Goal: Transaction & Acquisition: Purchase product/service

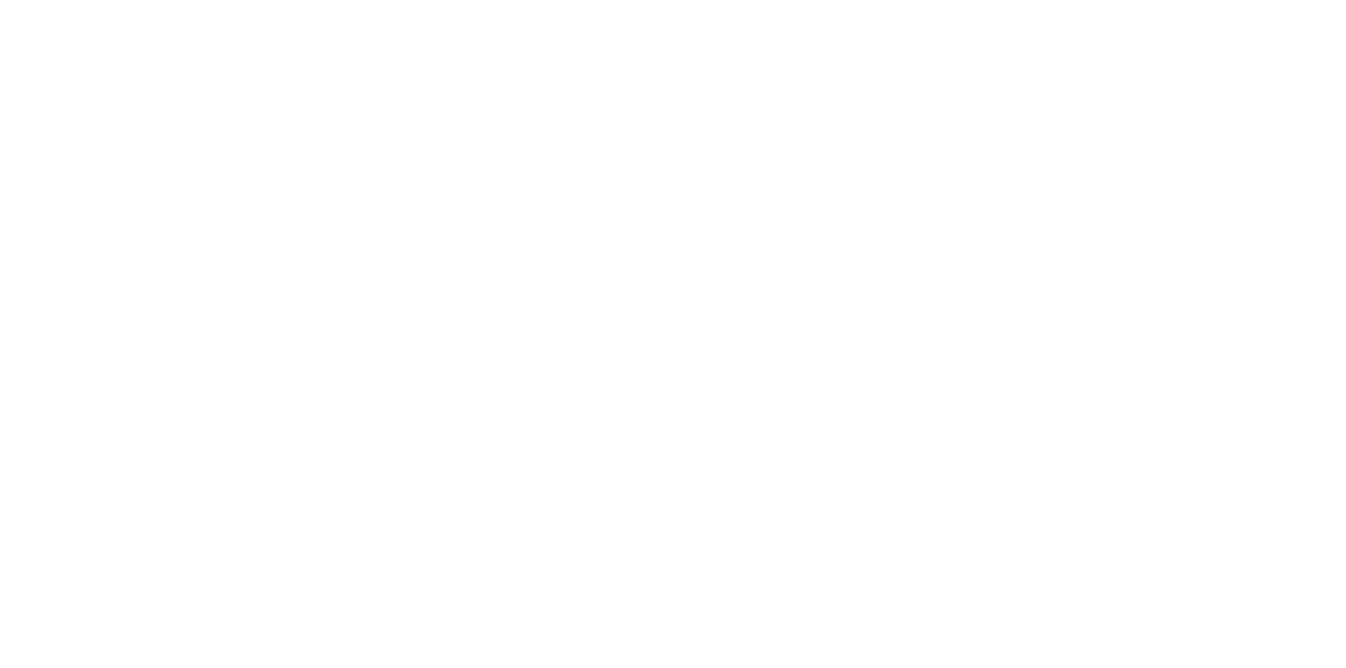
select select "2.00x3.50"
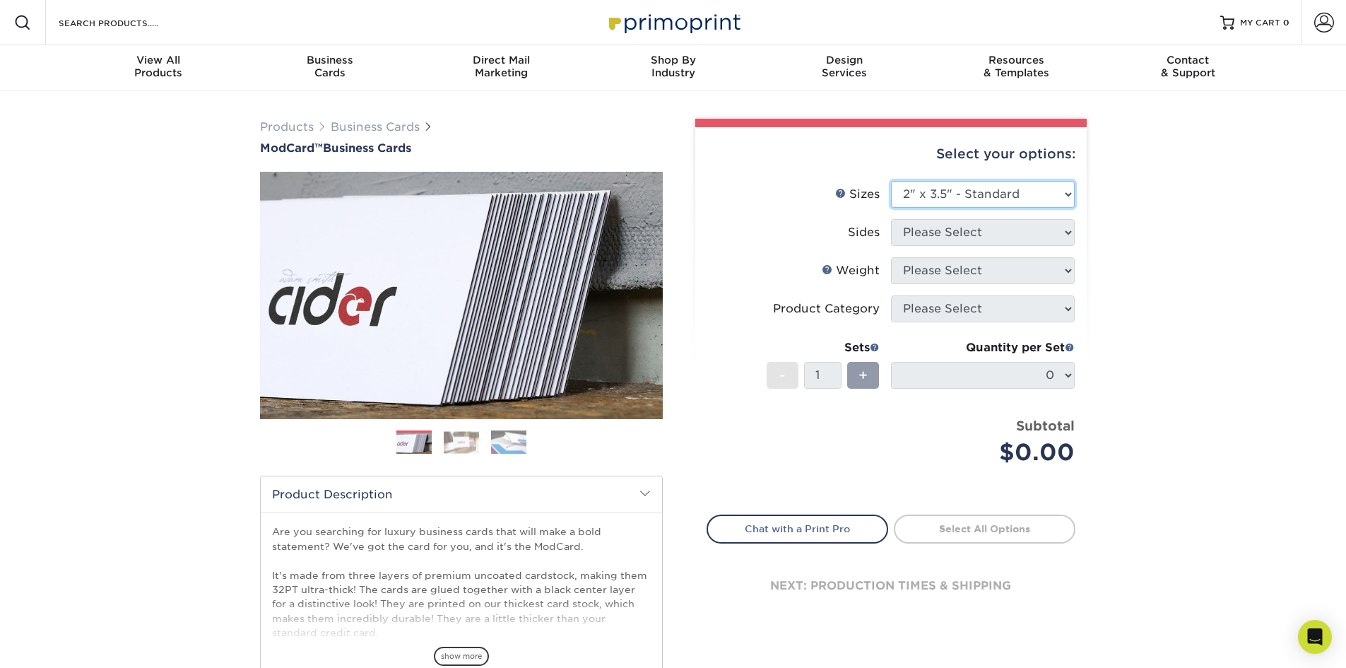
click at [1051, 200] on select "Please Select 1.5" x 3.5" - Mini 1.75" x 3.5" - Mini 2" x 2" - Square 2" x 3" -…" at bounding box center [983, 194] width 184 height 27
click at [891, 181] on select "Please Select 1.5" x 3.5" - Mini 1.75" x 3.5" - Mini 2" x 2" - Square 2" x 3" -…" at bounding box center [983, 194] width 184 height 27
click at [1079, 236] on div "Select your options: Sizes Help Sizes Please Select 1.5" x 3.5" - Mini 1.75" x …" at bounding box center [891, 383] width 392 height 512
click at [1056, 187] on select "Please Select 1.5" x 3.5" - Mini 1.75" x 3.5" - Mini 2" x 2" - Square 2" x 3" -…" at bounding box center [983, 194] width 184 height 27
select select "2.00x3.50"
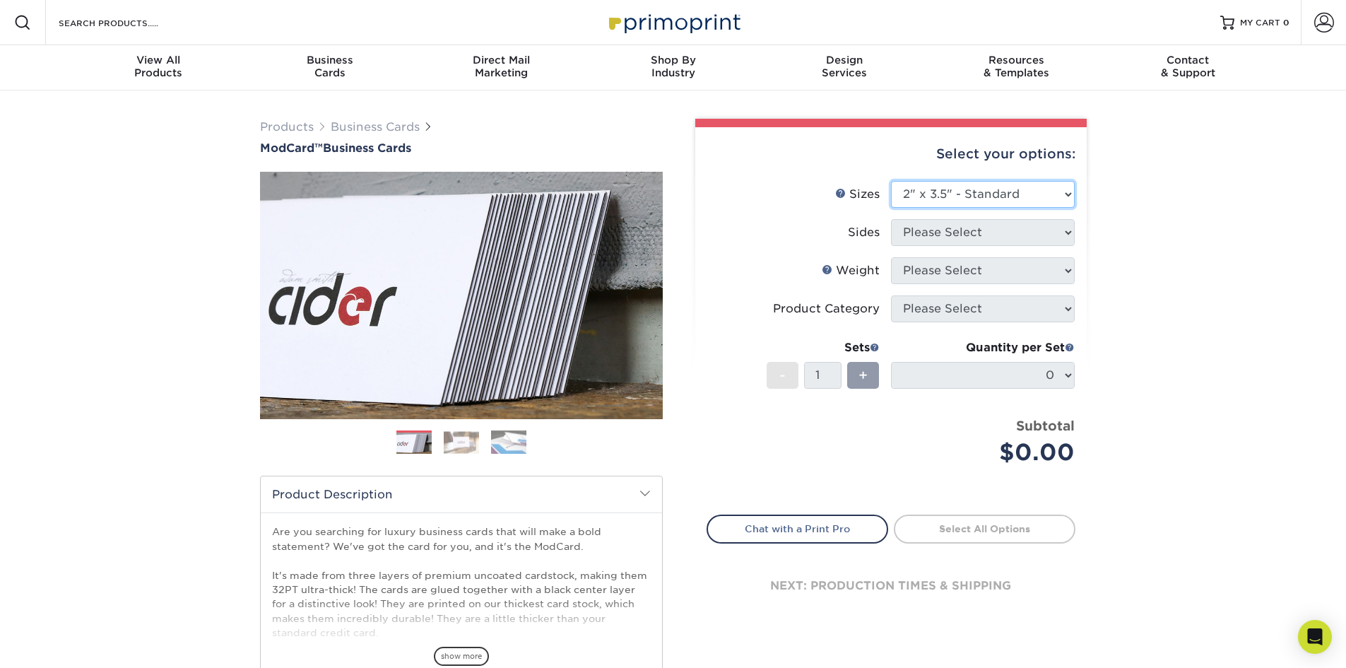
click at [891, 181] on select "Please Select 1.5" x 3.5" - Mini 1.75" x 3.5" - Mini 2" x 2" - Square 2" x 3" -…" at bounding box center [983, 194] width 184 height 27
click at [1054, 233] on select "Please Select Print Both Sides Print Front Only" at bounding box center [983, 232] width 184 height 27
select select "13abbda7-1d64-4f25-8bb2-c179b224825d"
click at [891, 219] on select "Please Select Print Both Sides Print Front Only" at bounding box center [983, 232] width 184 height 27
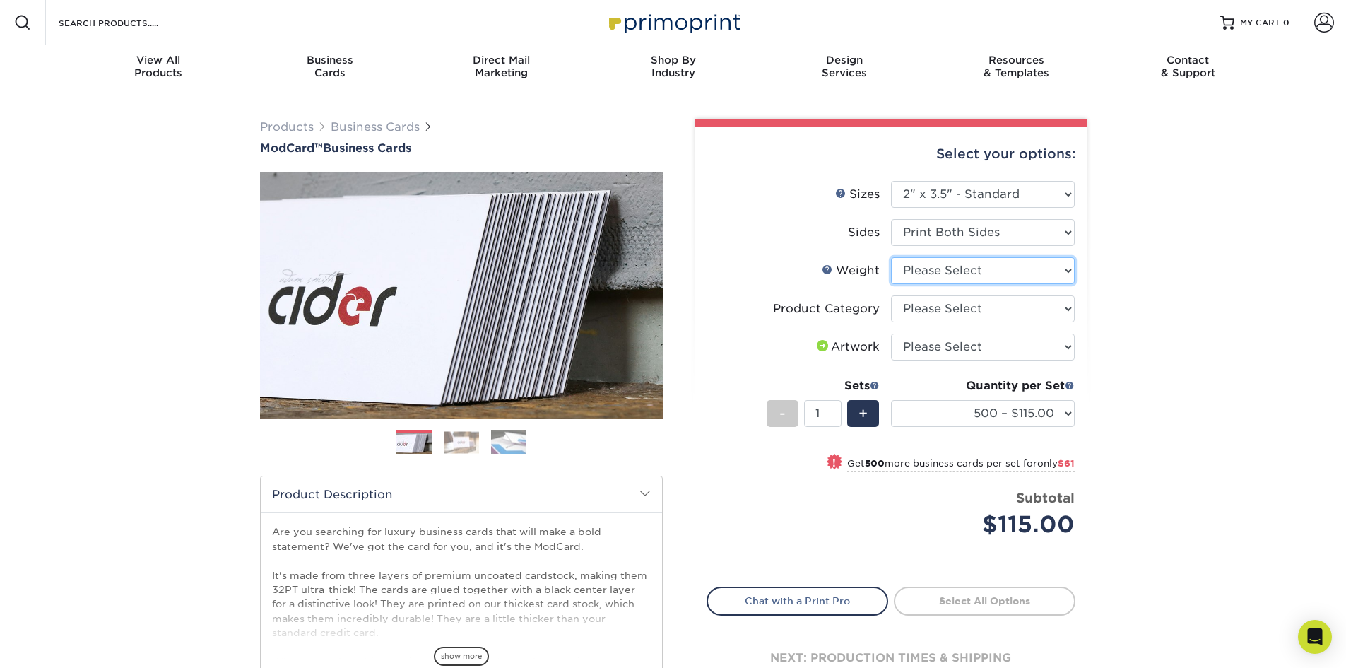
click at [1044, 269] on select "Please Select 32PTUCBLK" at bounding box center [983, 270] width 184 height 27
select select "32PTUCBLK"
click at [891, 257] on select "Please Select 32PTUCBLK" at bounding box center [983, 270] width 184 height 27
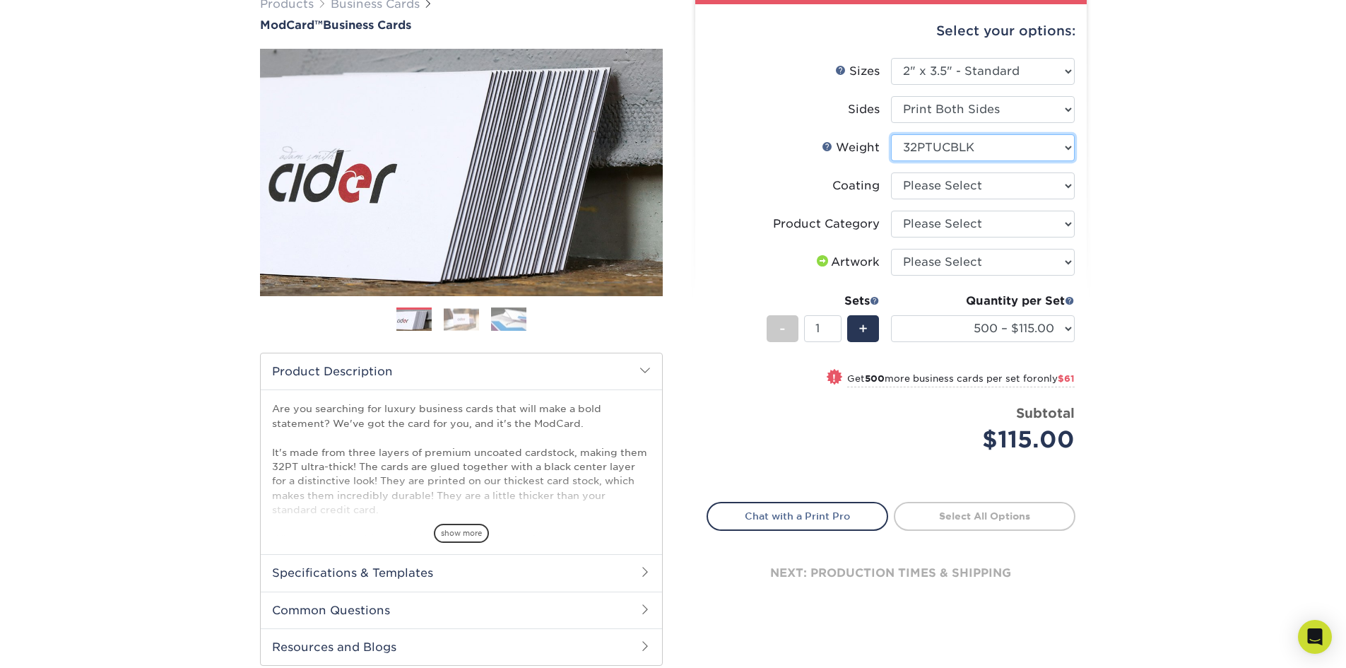
scroll to position [141, 0]
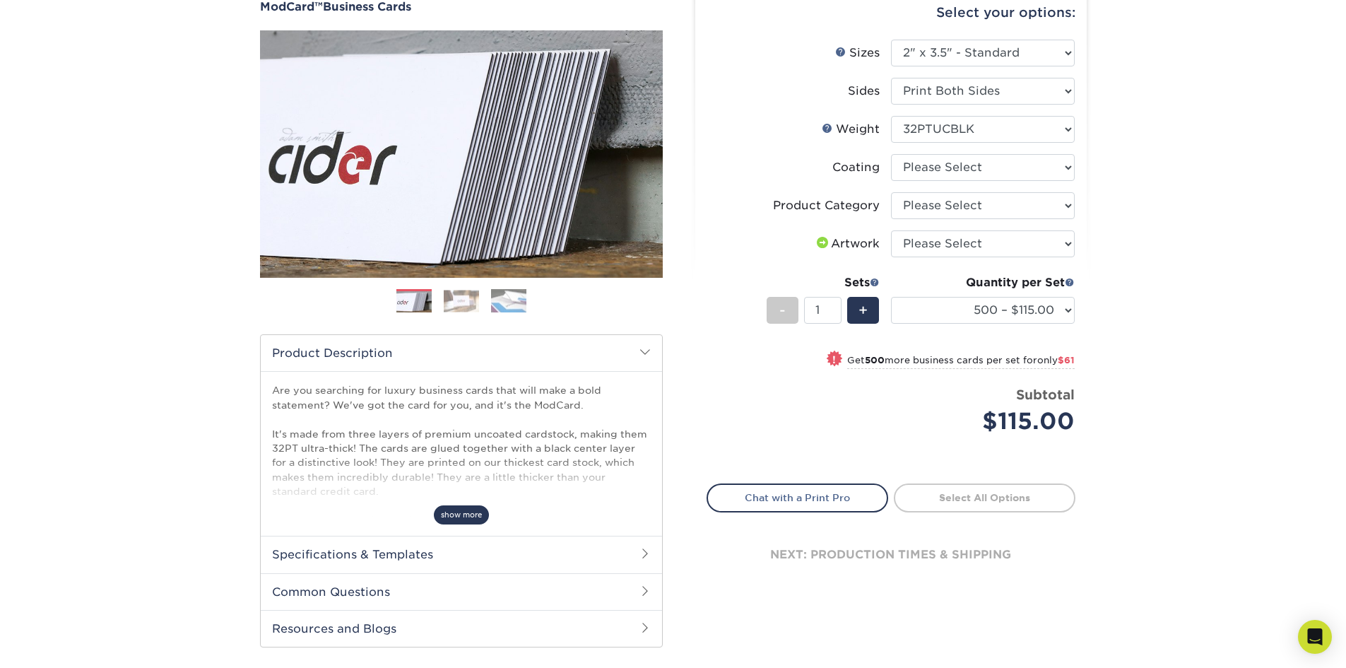
click at [472, 515] on span "show more" at bounding box center [461, 514] width 55 height 19
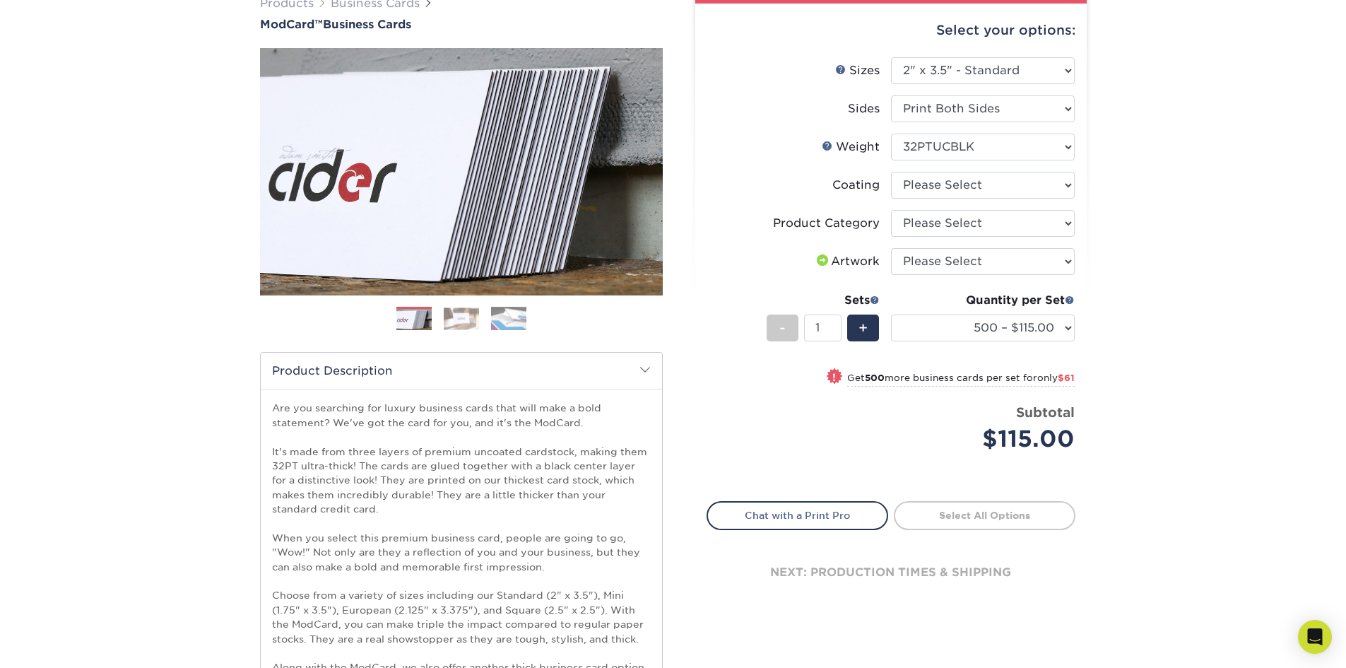
scroll to position [0, 0]
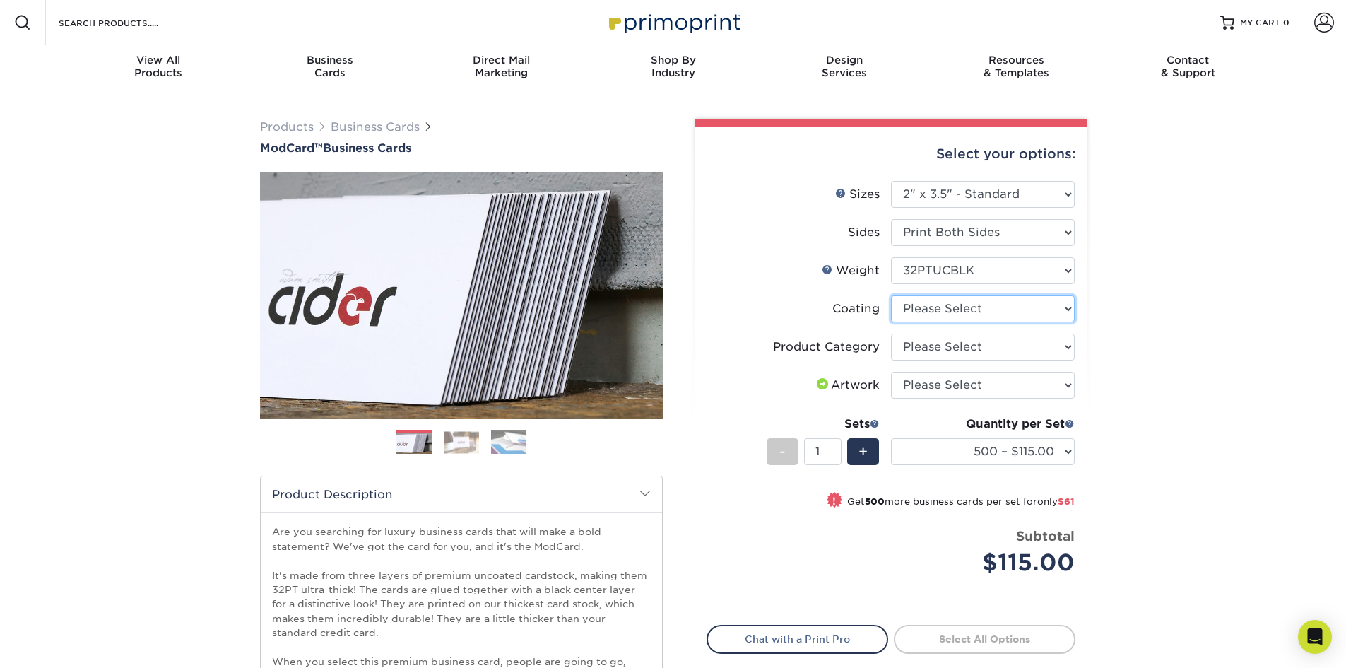
click at [1054, 306] on select at bounding box center [983, 308] width 184 height 27
select select "3e7618de-abca-4bda-9f97-8b9129e913d8"
click at [891, 295] on select at bounding box center [983, 308] width 184 height 27
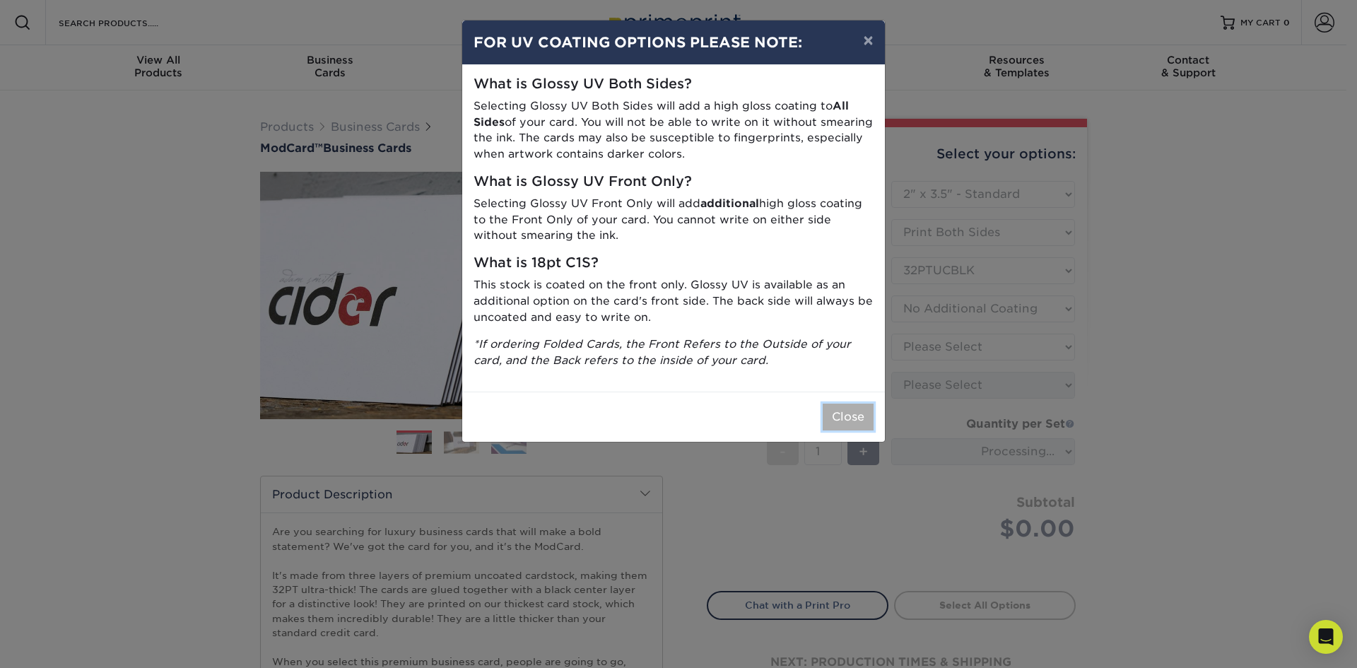
click at [850, 413] on button "Close" at bounding box center [848, 417] width 51 height 27
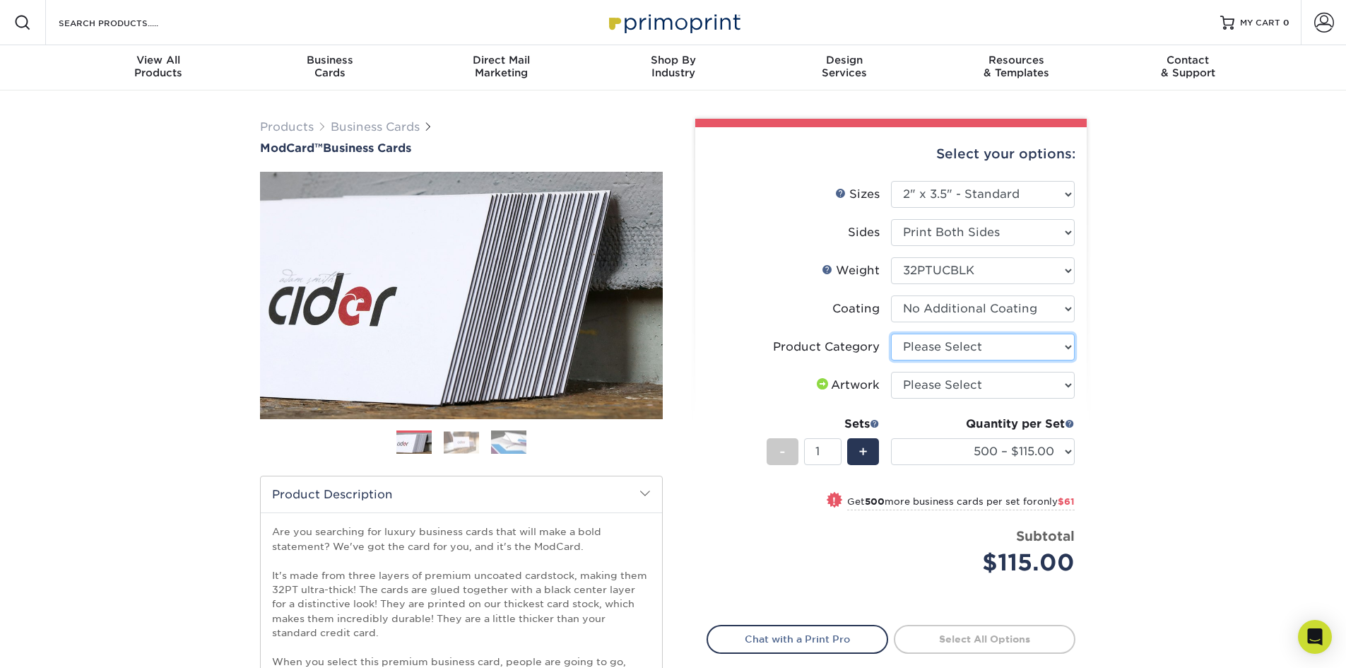
click at [1033, 346] on select "Please Select Business Cards" at bounding box center [983, 347] width 184 height 27
select select "3b5148f1-0588-4f88-a218-97bcfdce65c1"
click at [891, 334] on select "Please Select Business Cards" at bounding box center [983, 347] width 184 height 27
click at [1032, 379] on select "Please Select I will upload files I need a design - $100" at bounding box center [983, 385] width 184 height 27
select select "upload"
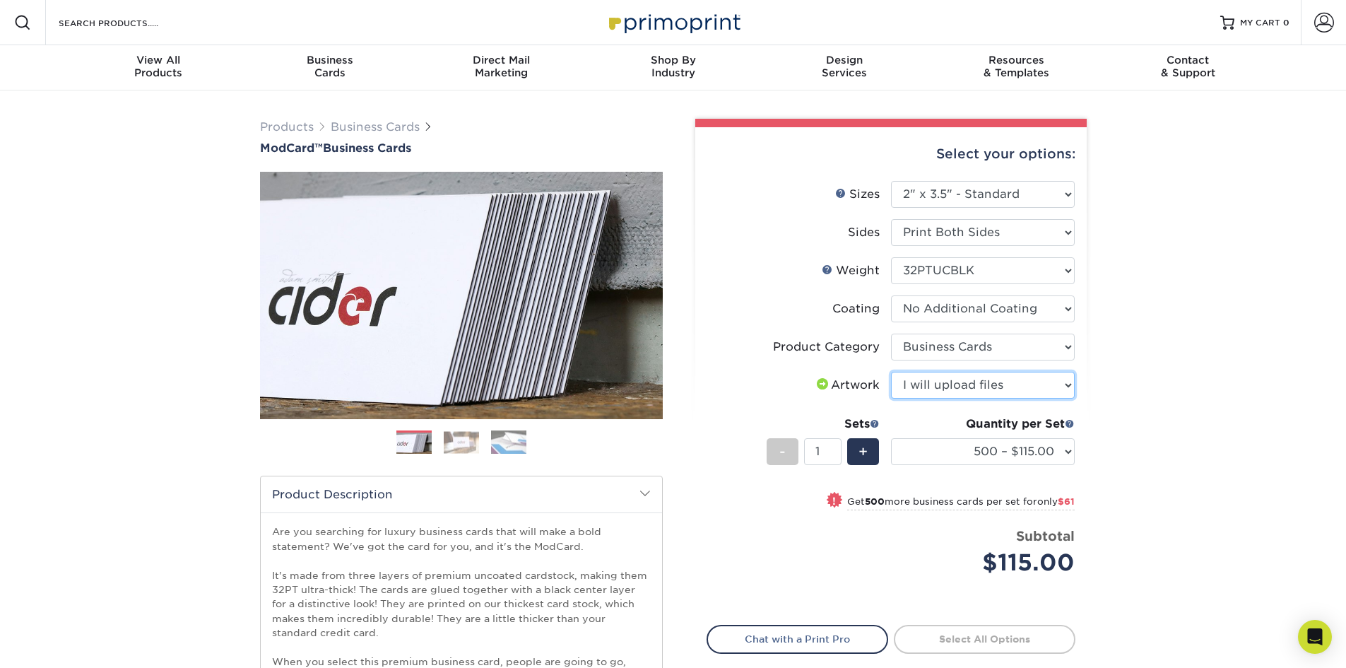
click at [891, 372] on select "Please Select I will upload files I need a design - $100" at bounding box center [983, 385] width 184 height 27
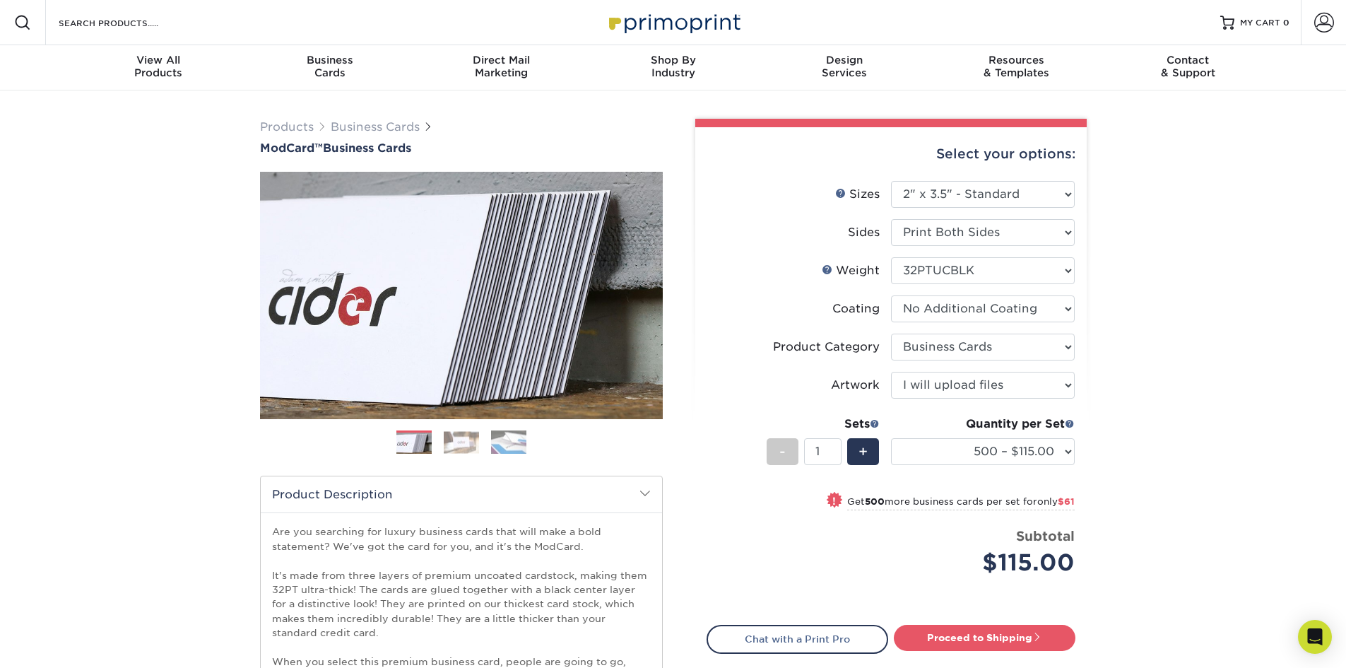
click at [468, 443] on img at bounding box center [461, 442] width 35 height 22
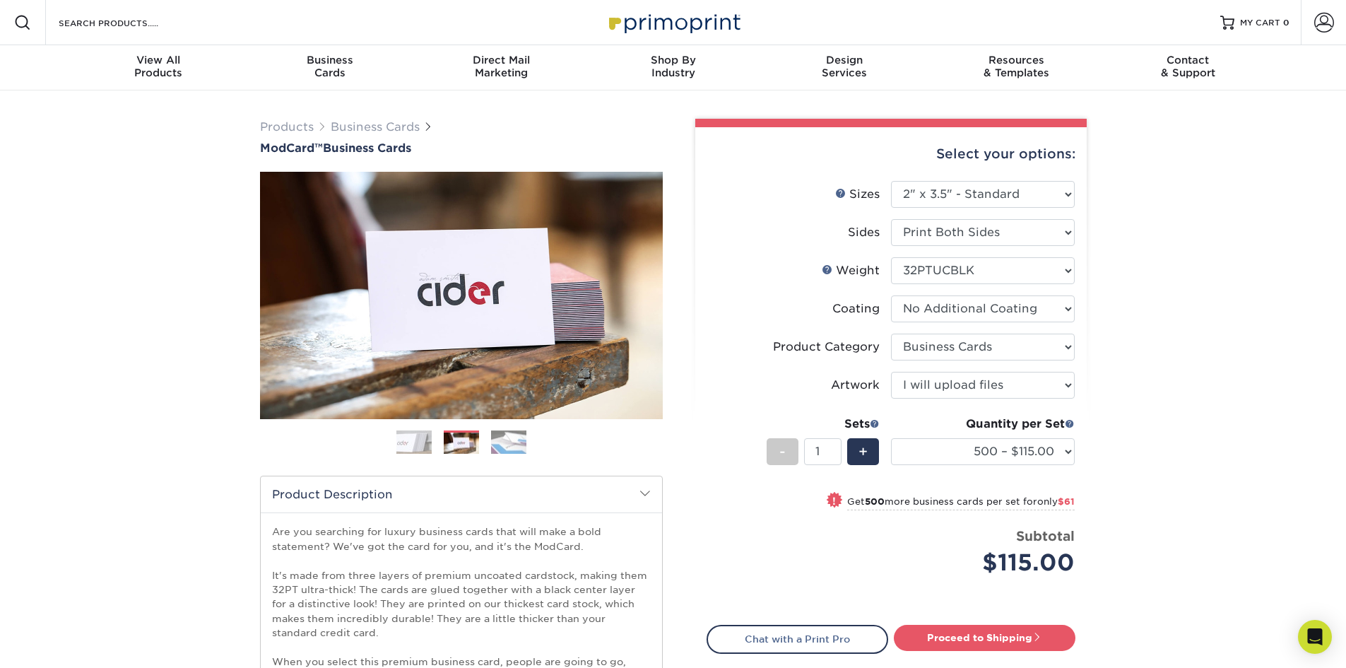
click at [527, 441] on ol at bounding box center [461, 447] width 403 height 34
click at [505, 443] on img at bounding box center [508, 442] width 35 height 25
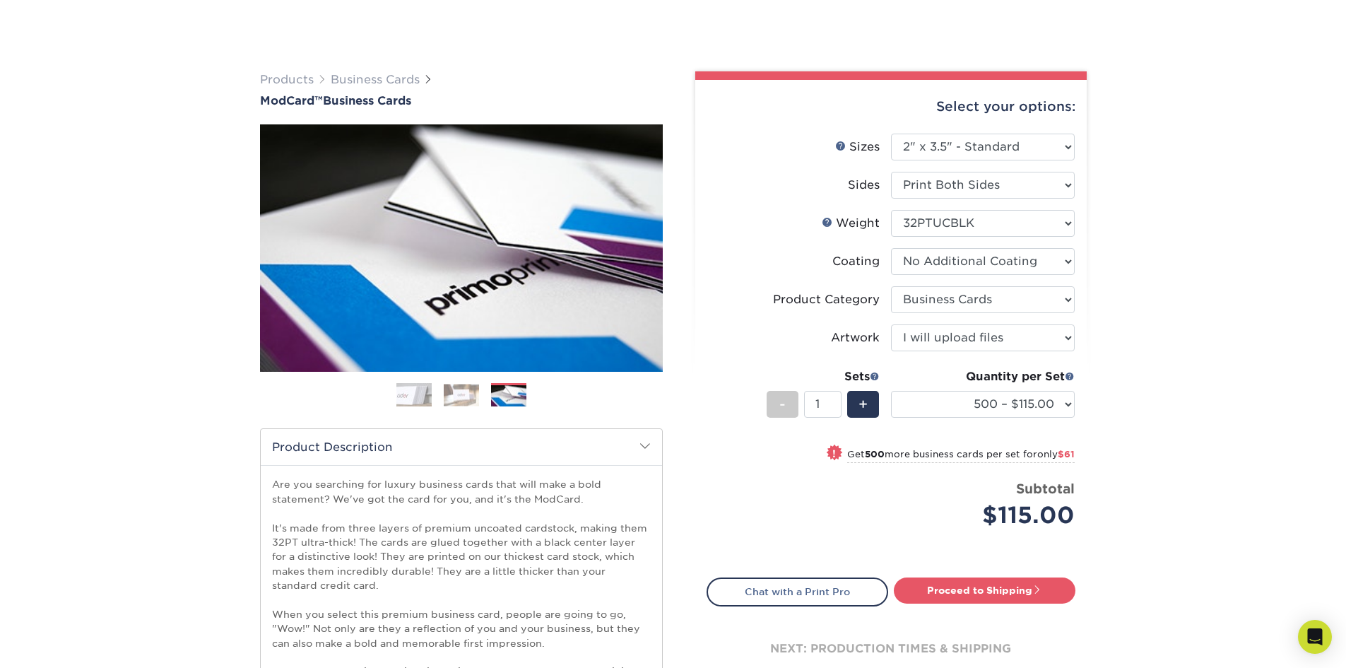
scroll to position [141, 0]
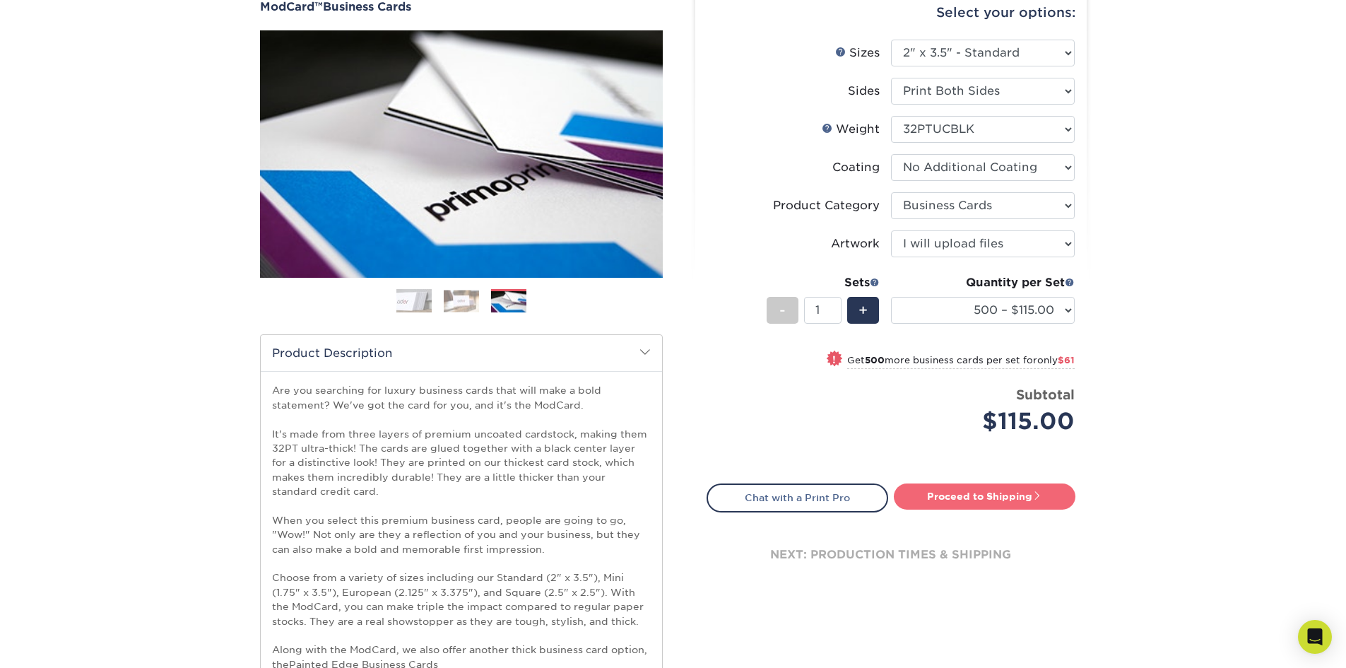
click at [1020, 493] on link "Proceed to Shipping" at bounding box center [985, 495] width 182 height 25
type input "Set 1"
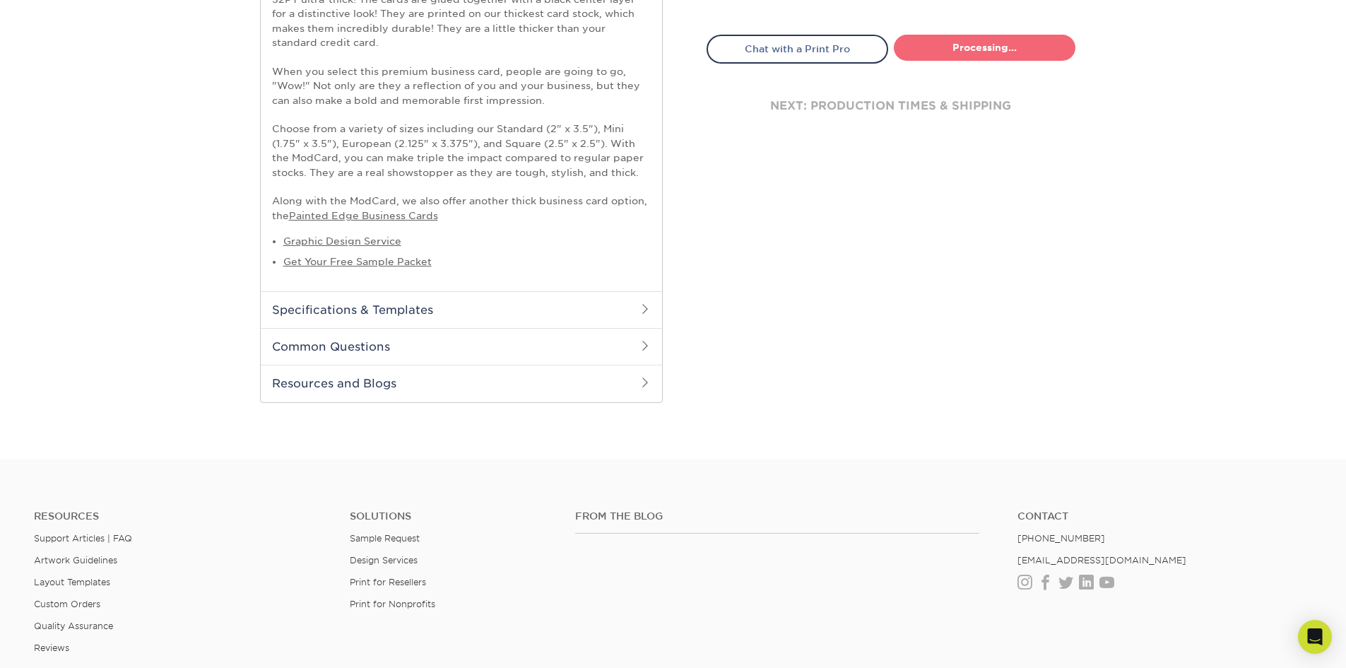
select select "5f593cd4-e965-446d-a983-0d73bfd06503"
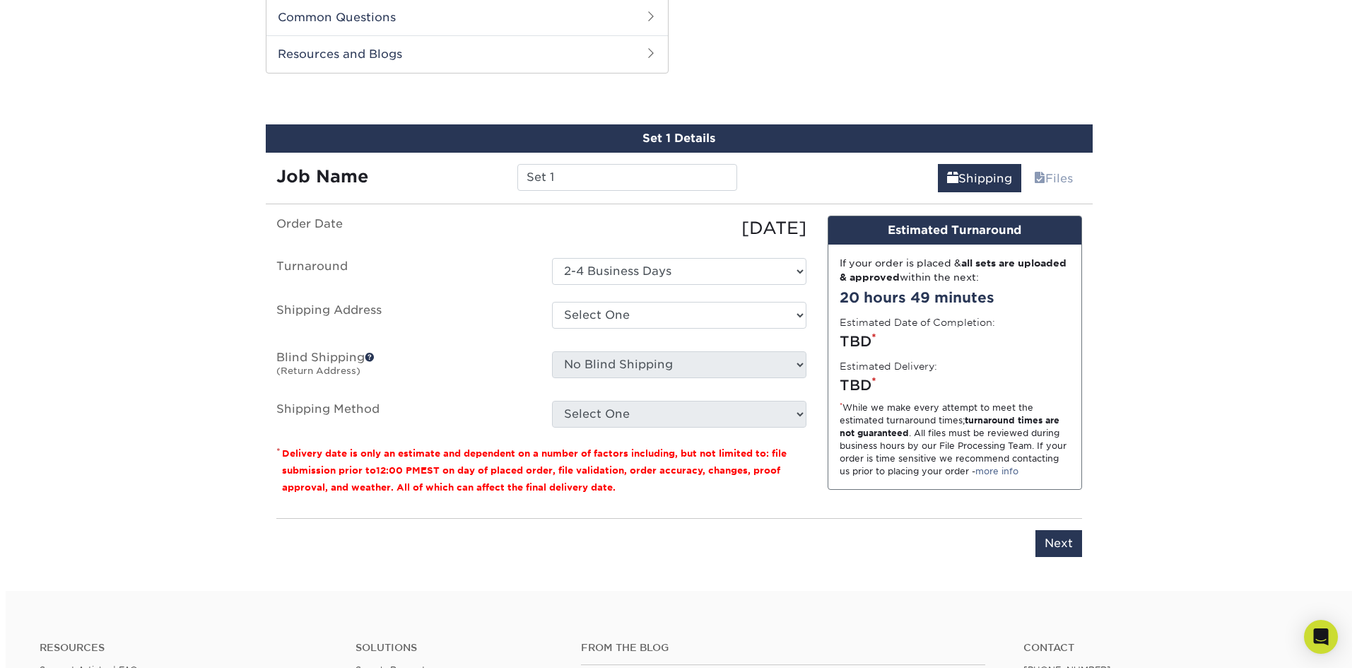
scroll to position [924, 0]
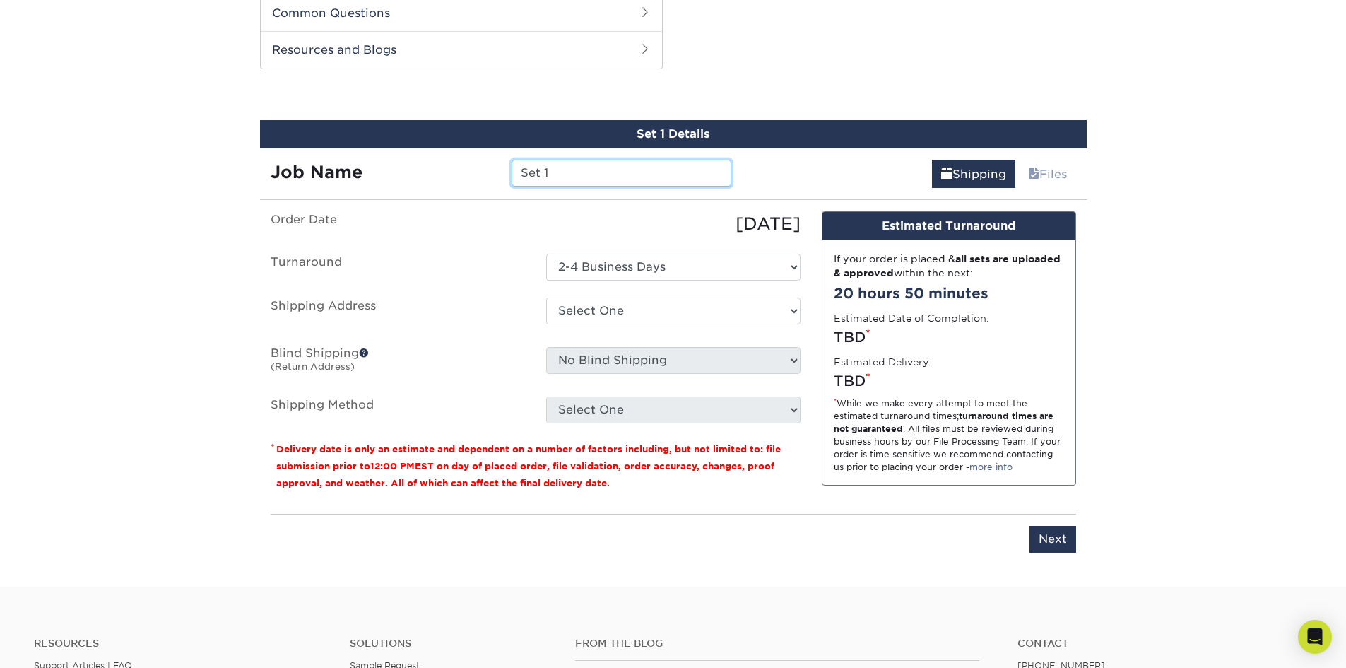
click at [664, 174] on input "Set 1" at bounding box center [622, 173] width 220 height 27
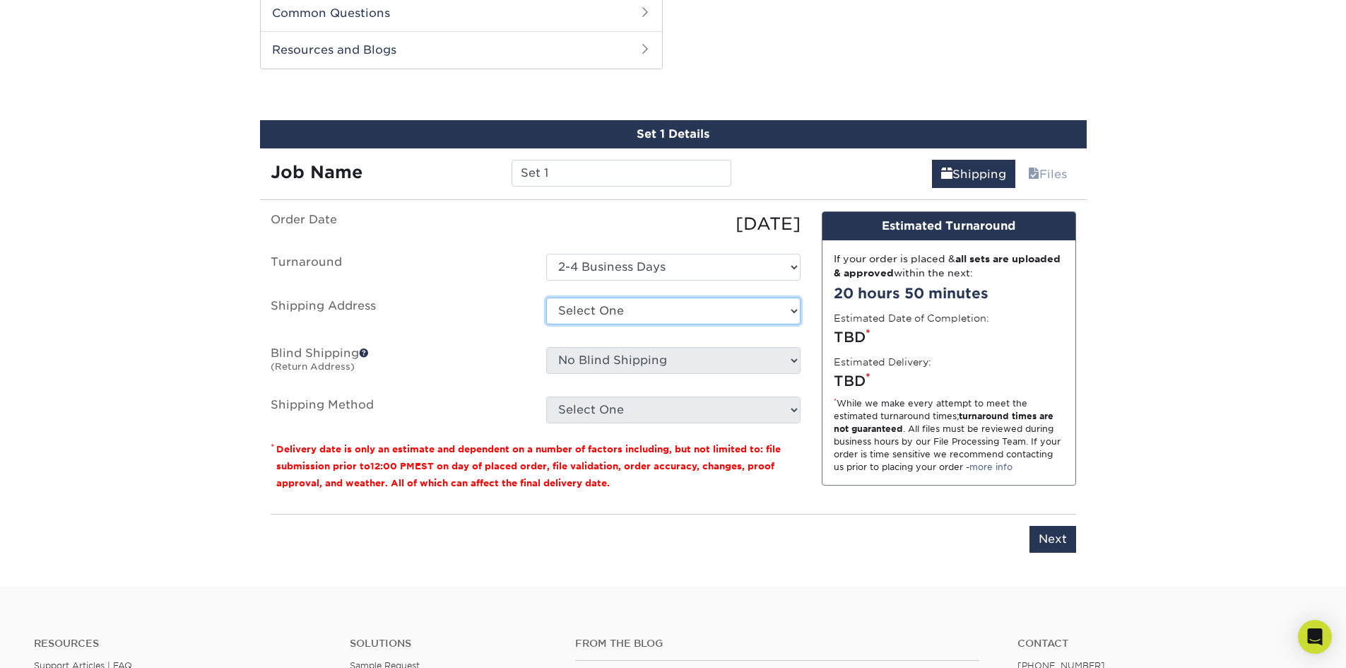
click at [753, 310] on select "Select One + Add New Address - Login" at bounding box center [673, 311] width 254 height 27
select select "newaddress"
click at [546, 298] on select "Select One + Add New Address - Login" at bounding box center [673, 311] width 254 height 27
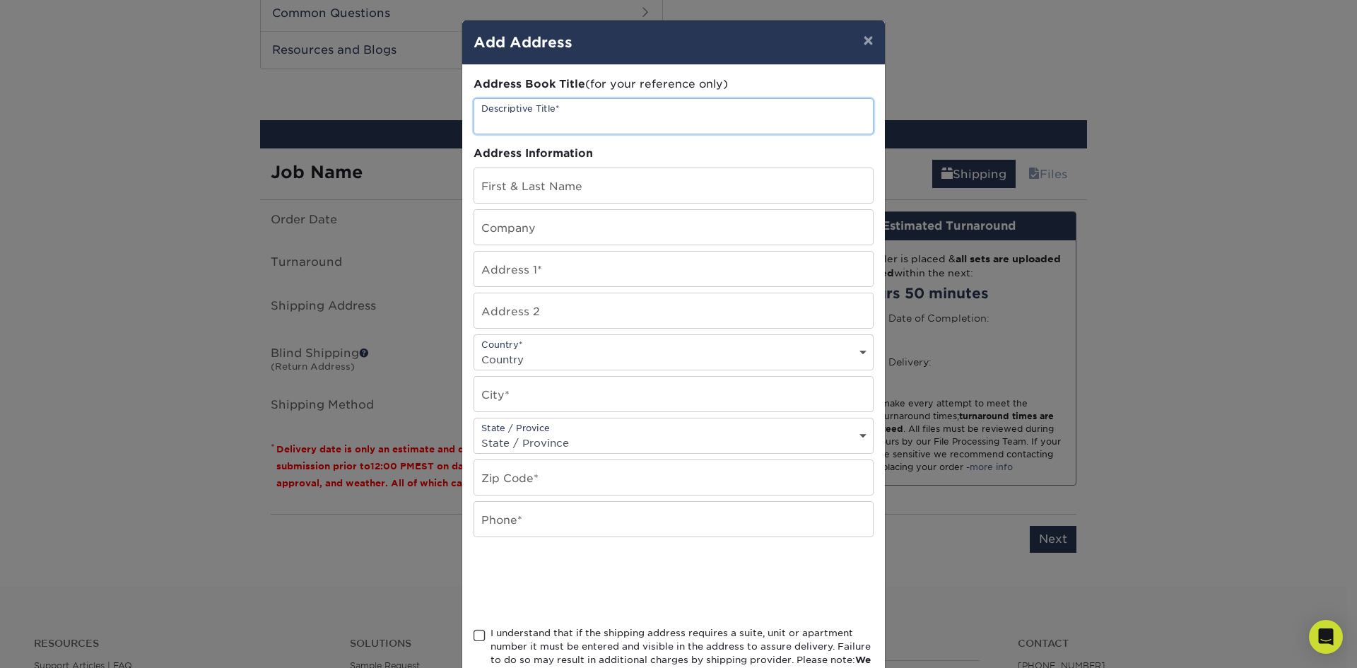
click at [624, 117] on input "text" at bounding box center [673, 116] width 399 height 35
type input "Office Drop"
type input "[PERSON_NAME]"
type input "DFW Mobile Med Supply"
type input "[STREET_ADDRESS][PERSON_NAME]"
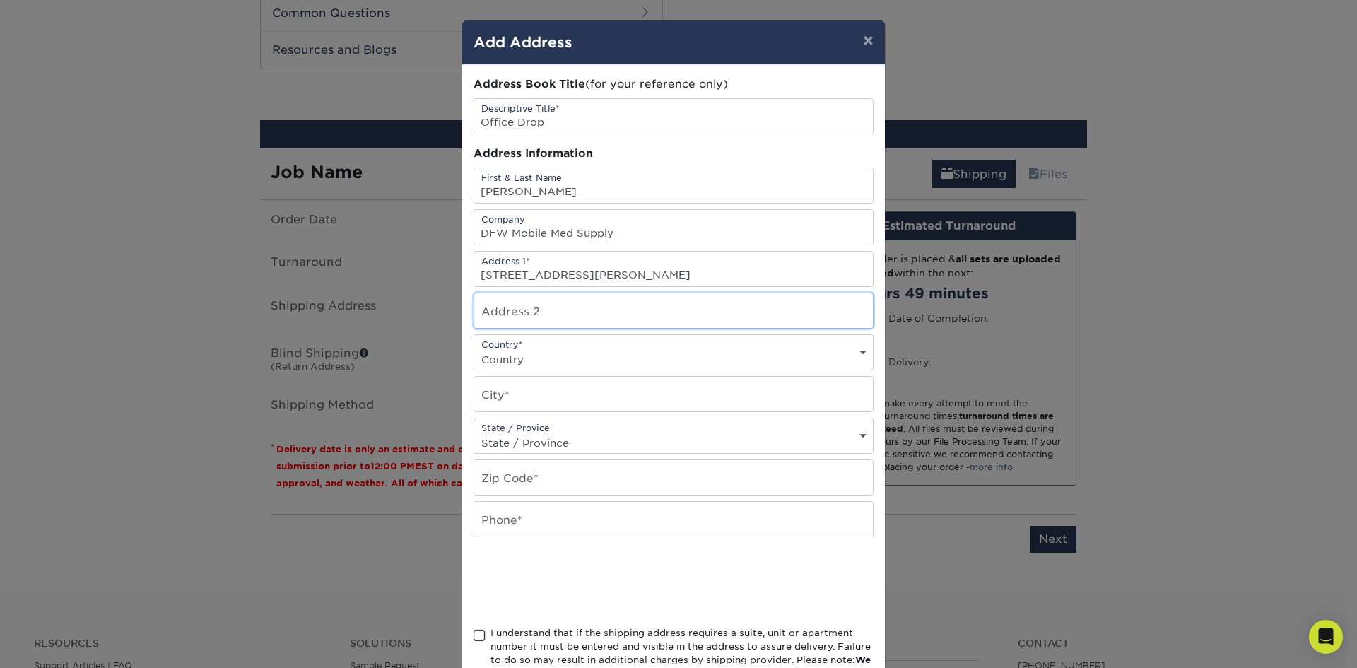
type input "#149-1249"
select select "US"
type input "Plano"
select select "[GEOGRAPHIC_DATA]"
type input "75093"
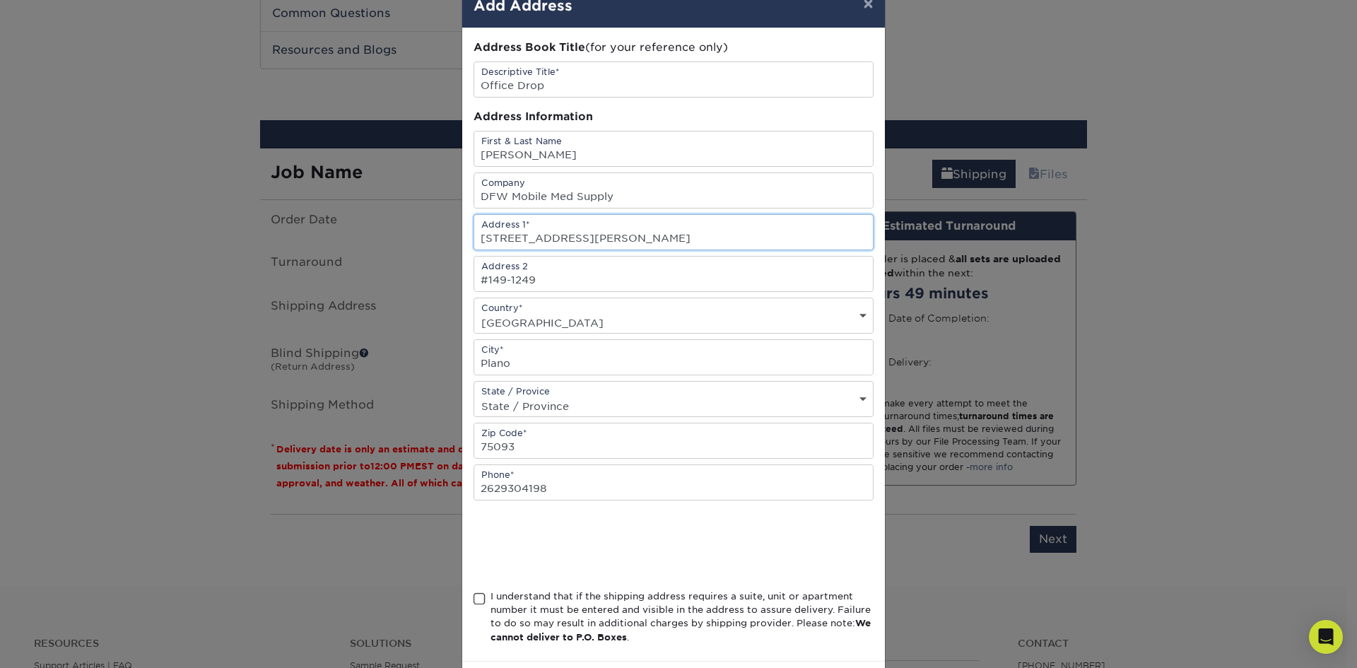
scroll to position [100, 0]
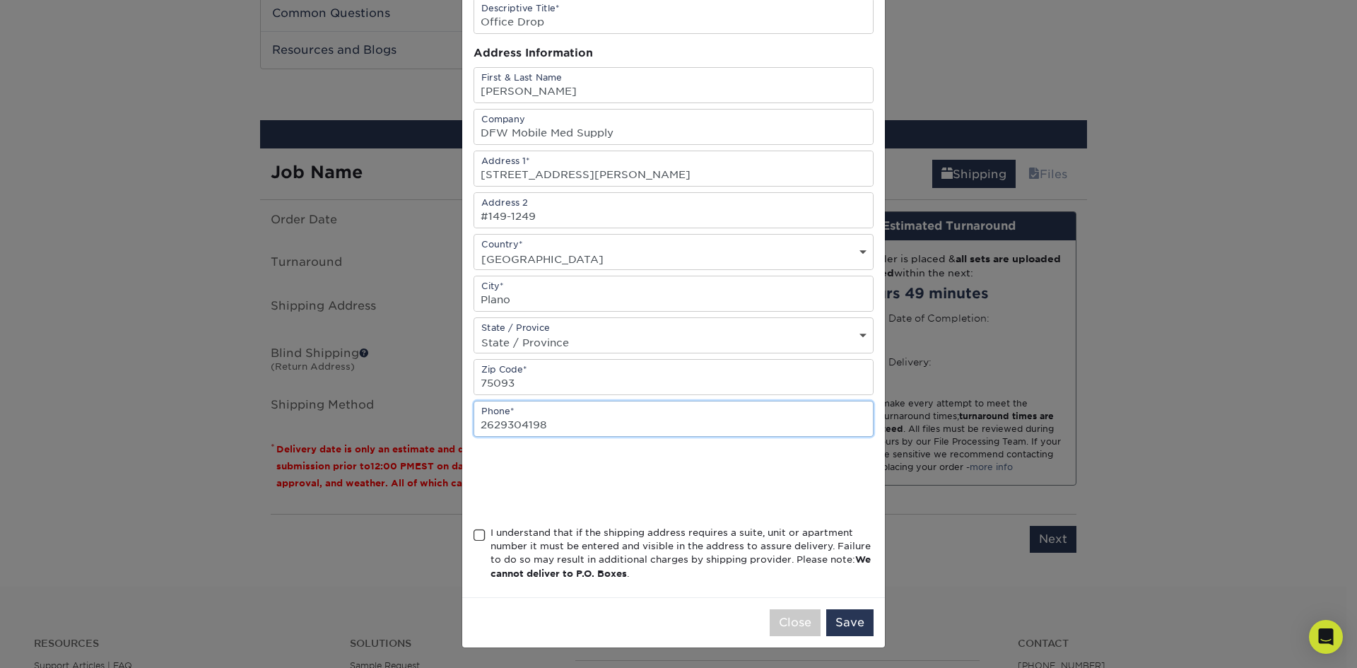
click at [638, 423] on input "2629304198" at bounding box center [673, 418] width 399 height 35
type input "2"
type input "4694155430"
click at [717, 483] on div at bounding box center [674, 481] width 400 height 55
click at [474, 534] on span at bounding box center [480, 535] width 12 height 13
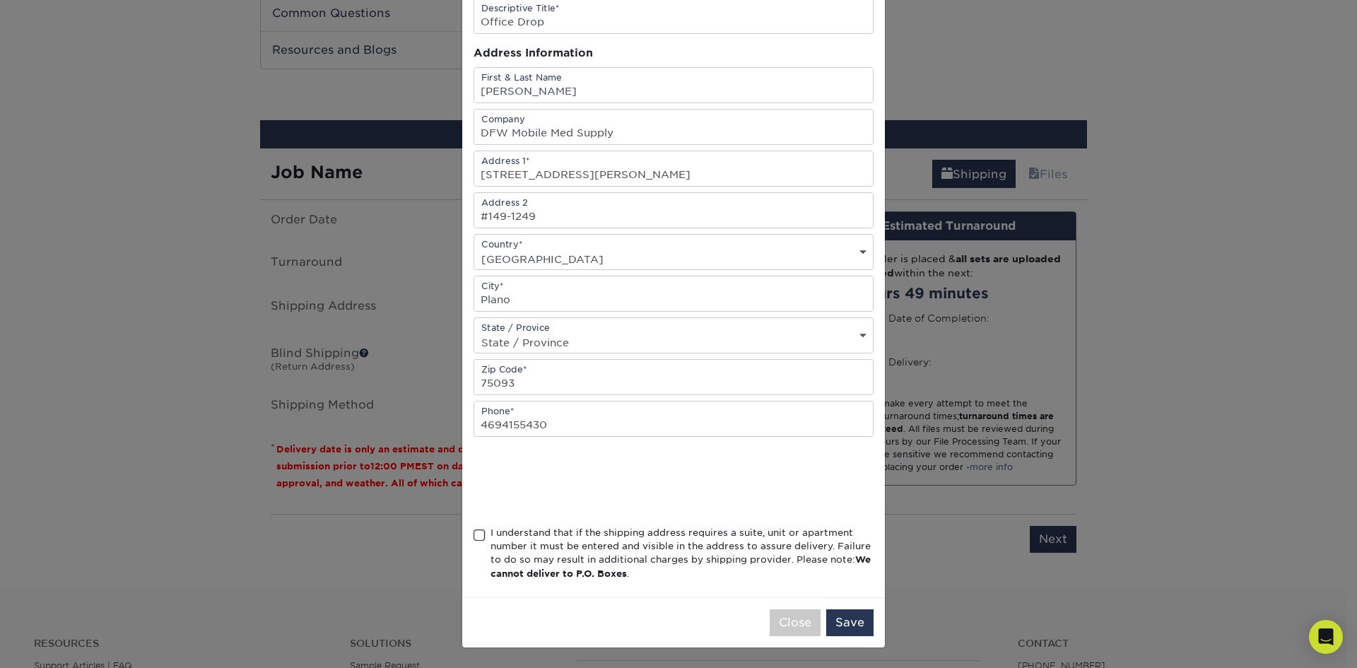
click at [0, 0] on input "I understand that if the shipping address requires a suite, unit or apartment n…" at bounding box center [0, 0] width 0 height 0
click at [840, 622] on button "Save" at bounding box center [849, 622] width 47 height 27
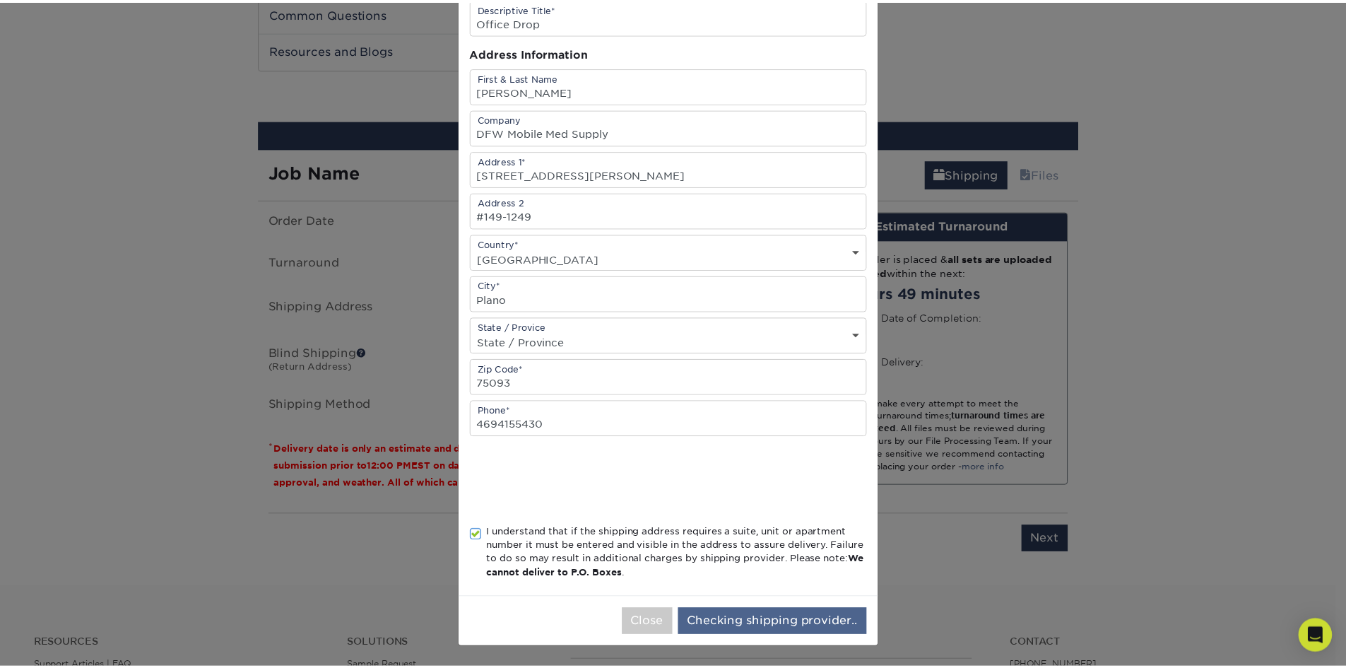
scroll to position [0, 0]
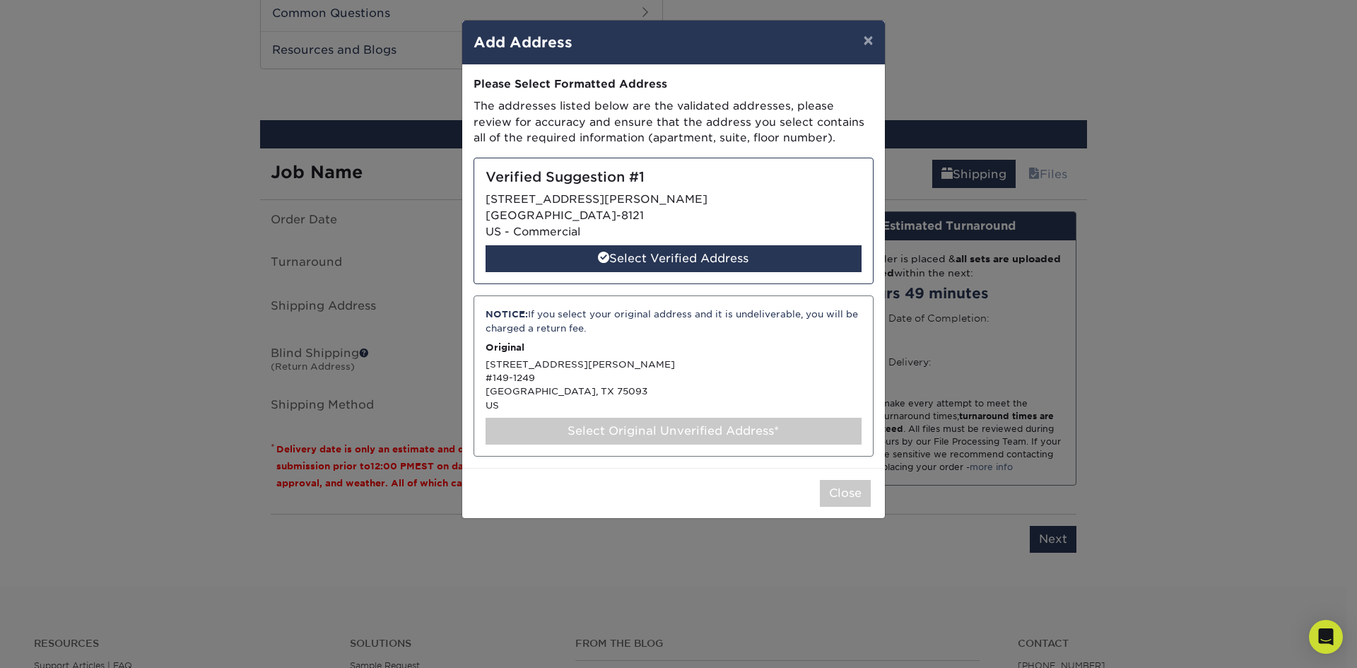
click at [631, 429] on div "Select Original Unverified Address*" at bounding box center [674, 431] width 376 height 27
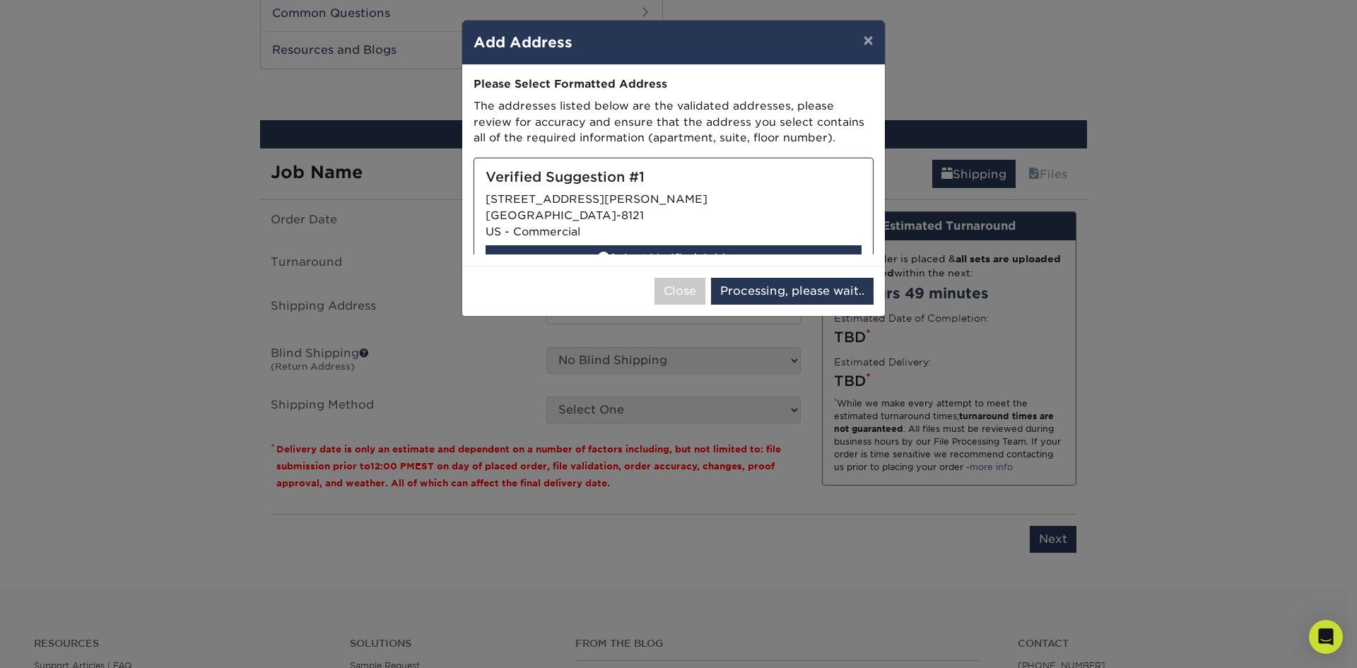
select select "286809"
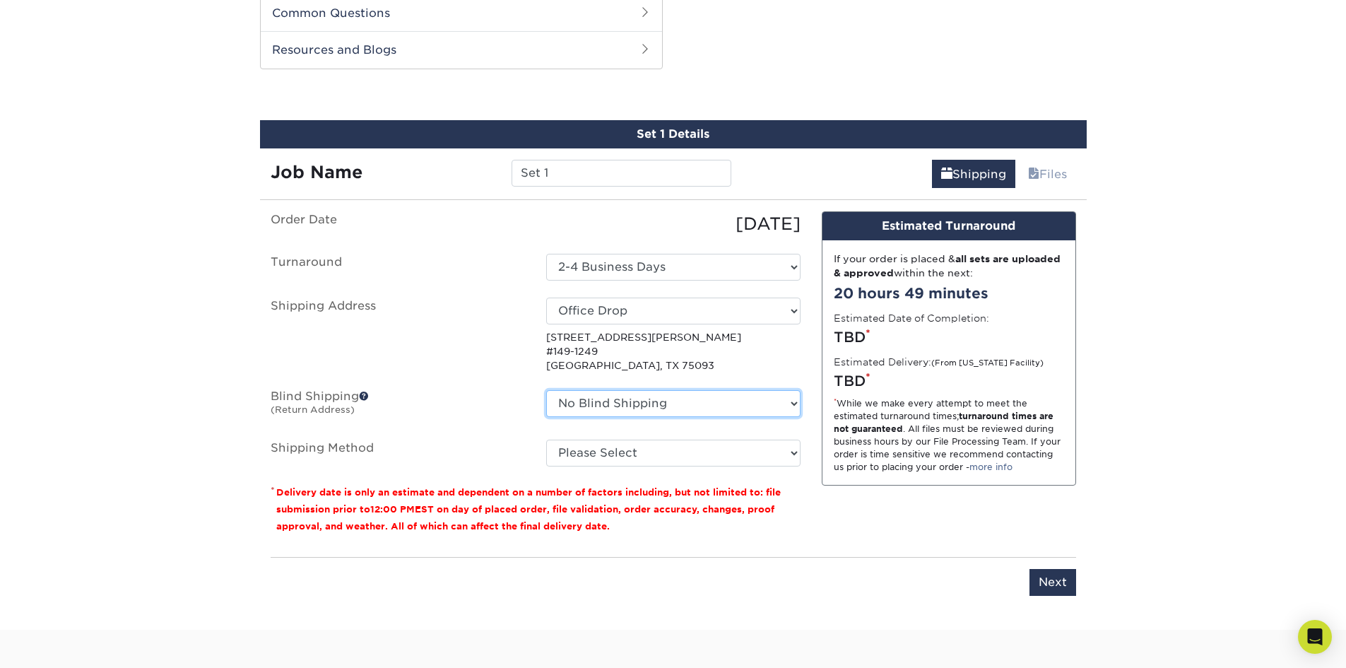
click at [751, 401] on select "No Blind Shipping + Add New Address" at bounding box center [673, 403] width 254 height 27
drag, startPoint x: 390, startPoint y: 389, endPoint x: 368, endPoint y: 395, distance: 23.5
click at [387, 389] on ul "Order Date [DATE] [GEOGRAPHIC_DATA] Select One 2-4 Business Days Shipping Addre…" at bounding box center [536, 338] width 530 height 255
click at [363, 396] on span at bounding box center [364, 396] width 10 height 10
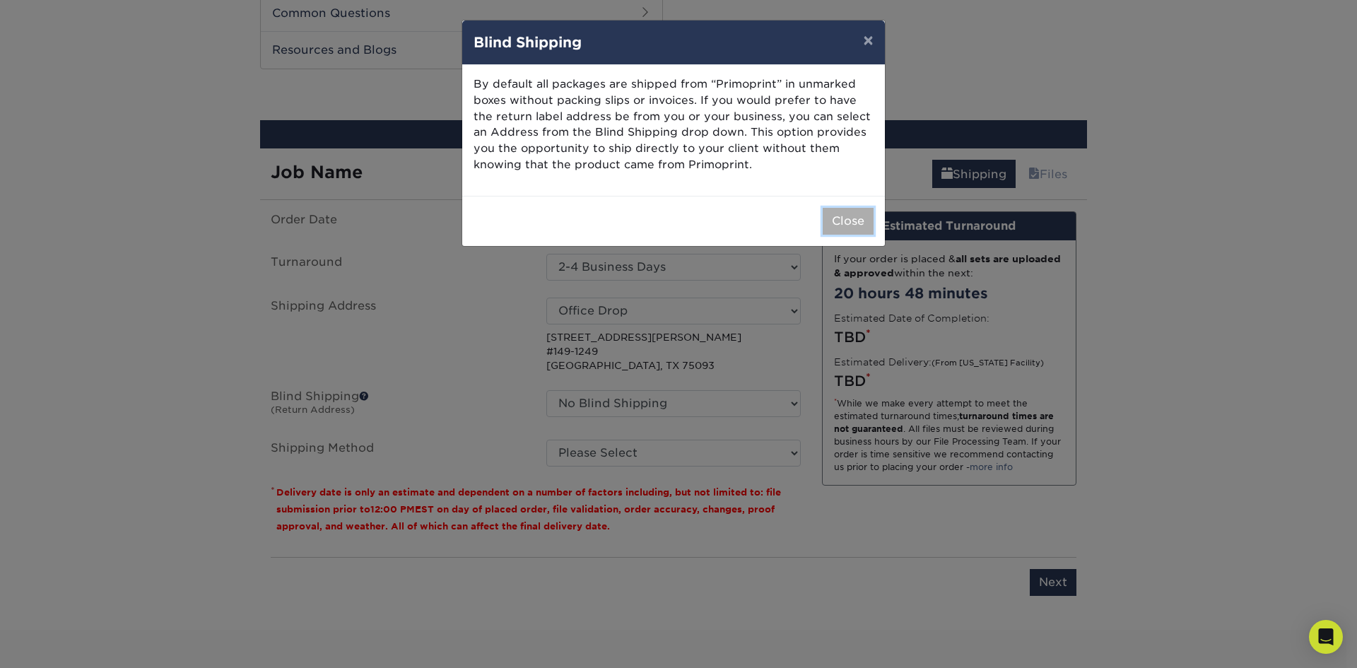
click at [838, 223] on button "Close" at bounding box center [848, 221] width 51 height 27
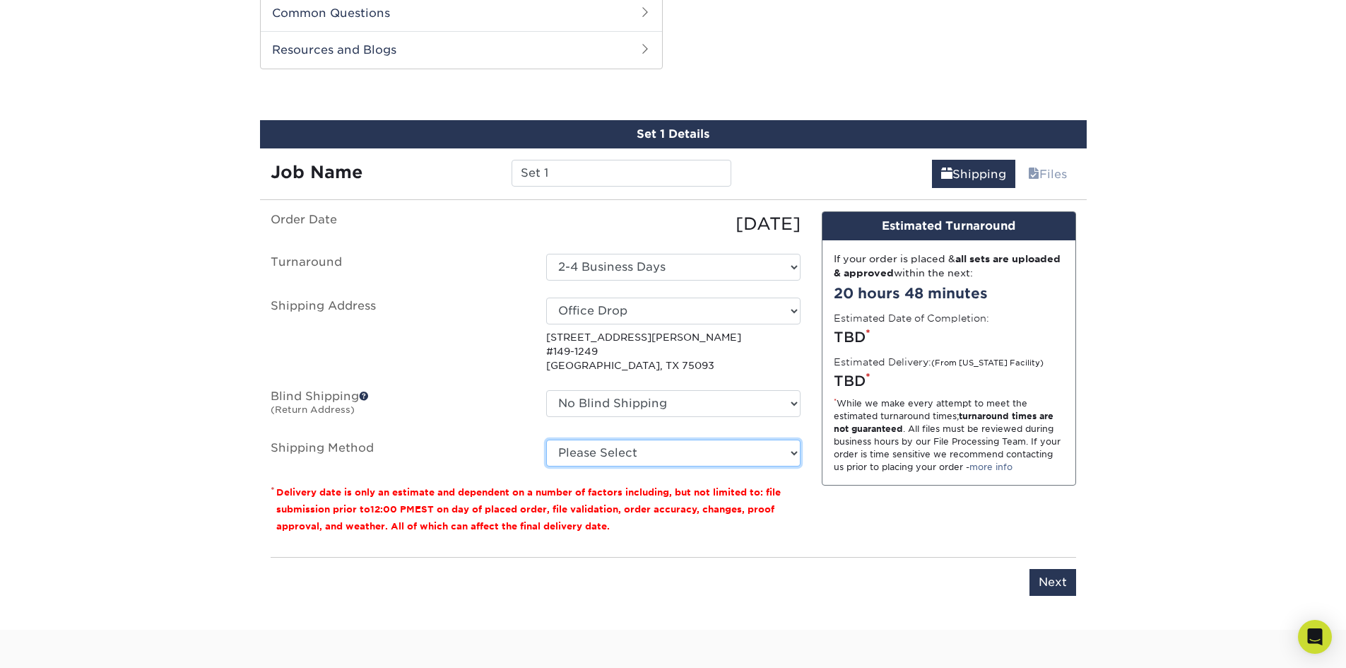
click at [774, 457] on select "Please Select Ground Shipping (+$8.96) 3 Day Shipping Service (+$17.95) 2 Day A…" at bounding box center [673, 453] width 254 height 27
select select "03"
click at [546, 440] on select "Please Select Ground Shipping (+$8.96) 3 Day Shipping Service (+$17.95) 2 Day A…" at bounding box center [673, 453] width 254 height 27
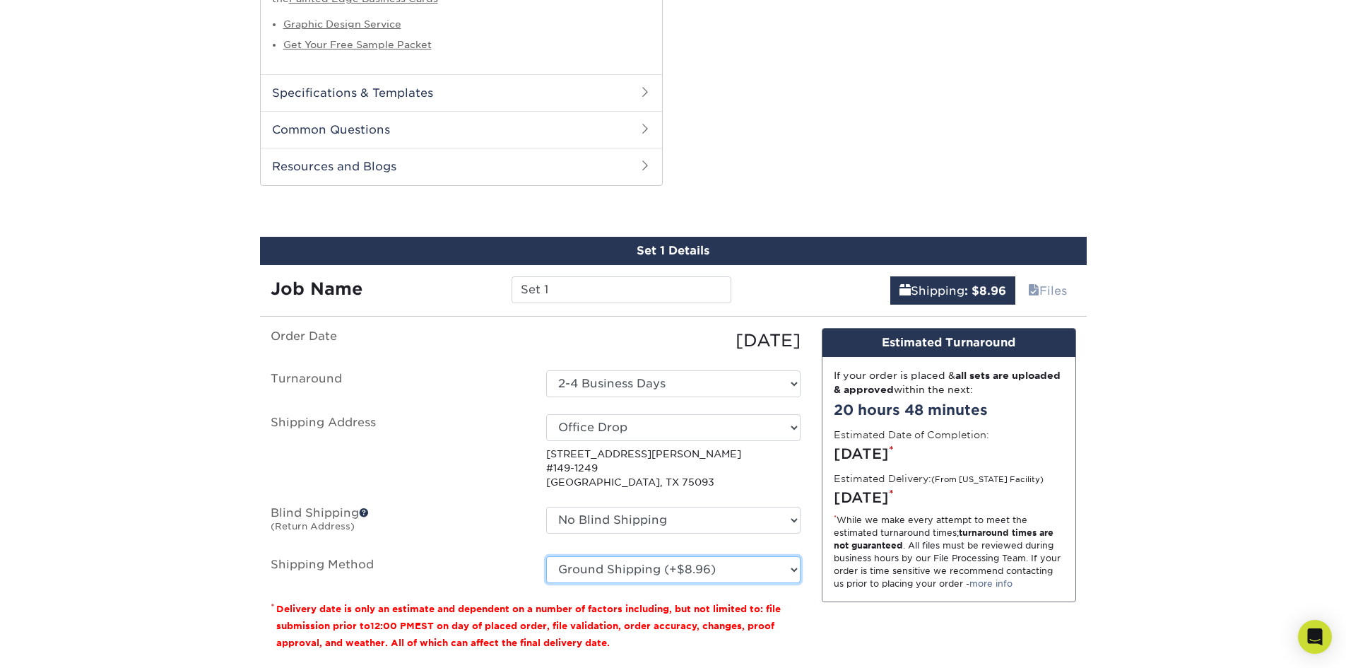
scroll to position [1131, 0]
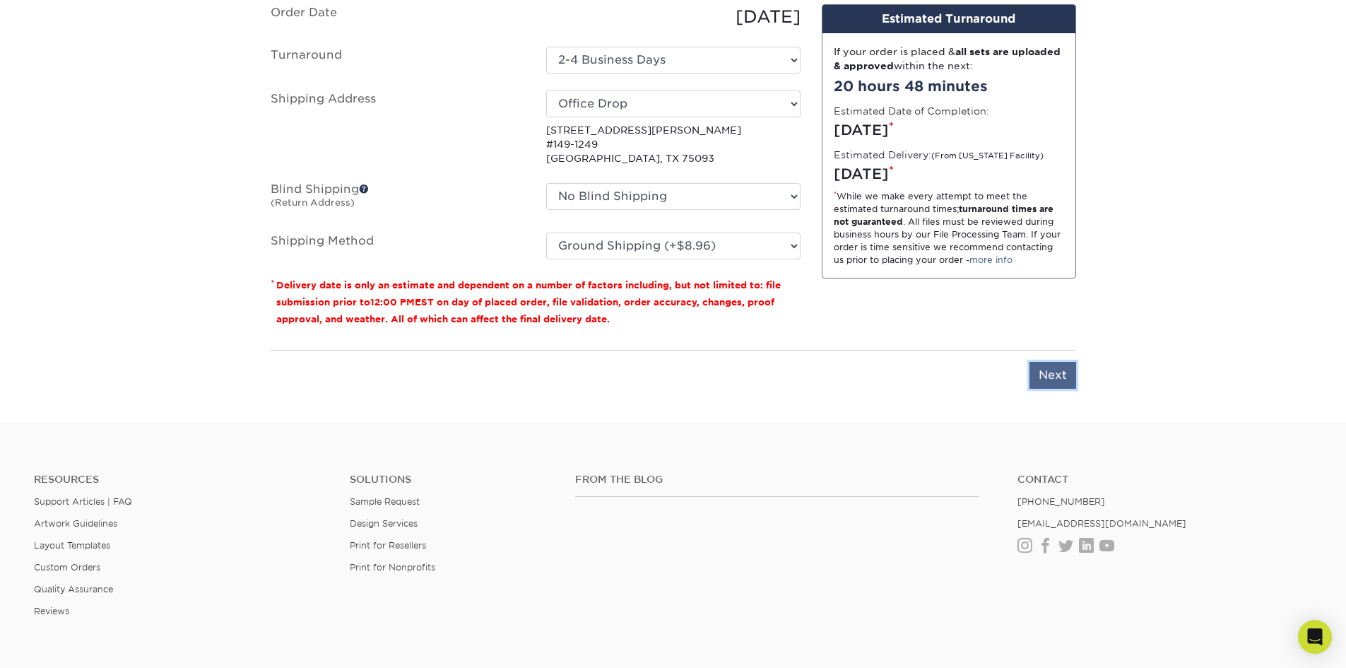
click at [1049, 382] on input "Next" at bounding box center [1053, 375] width 47 height 27
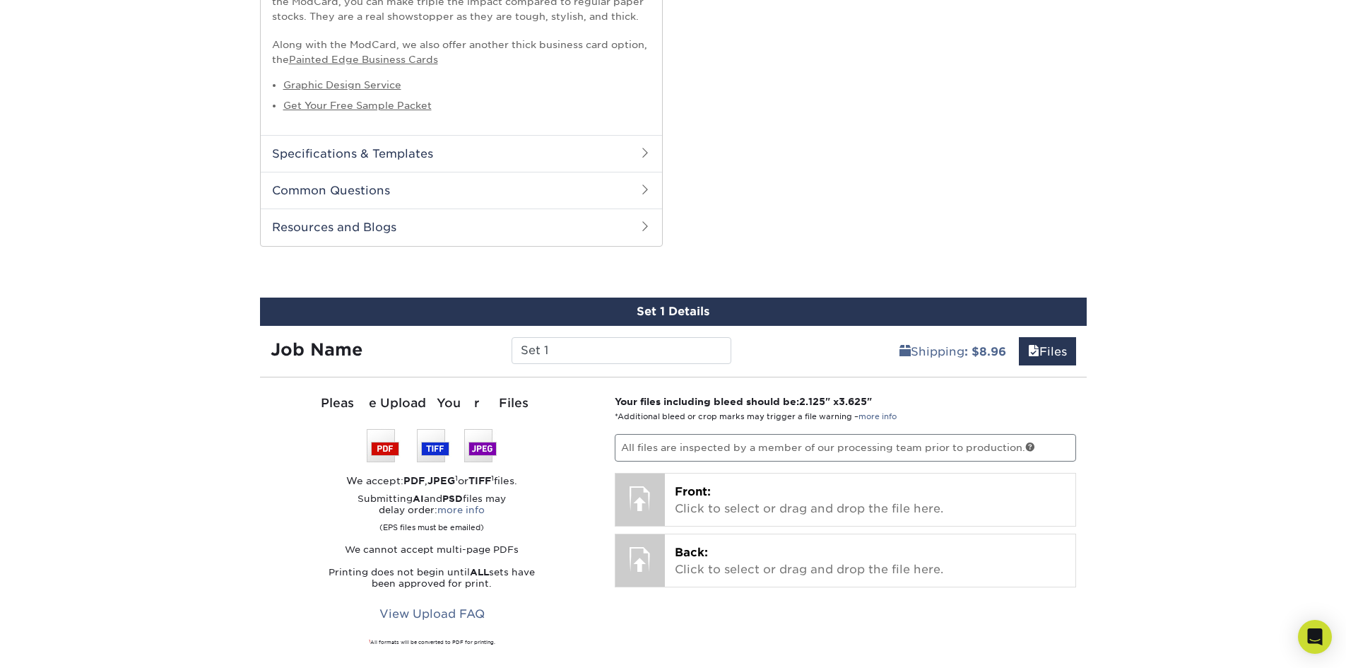
scroll to position [848, 0]
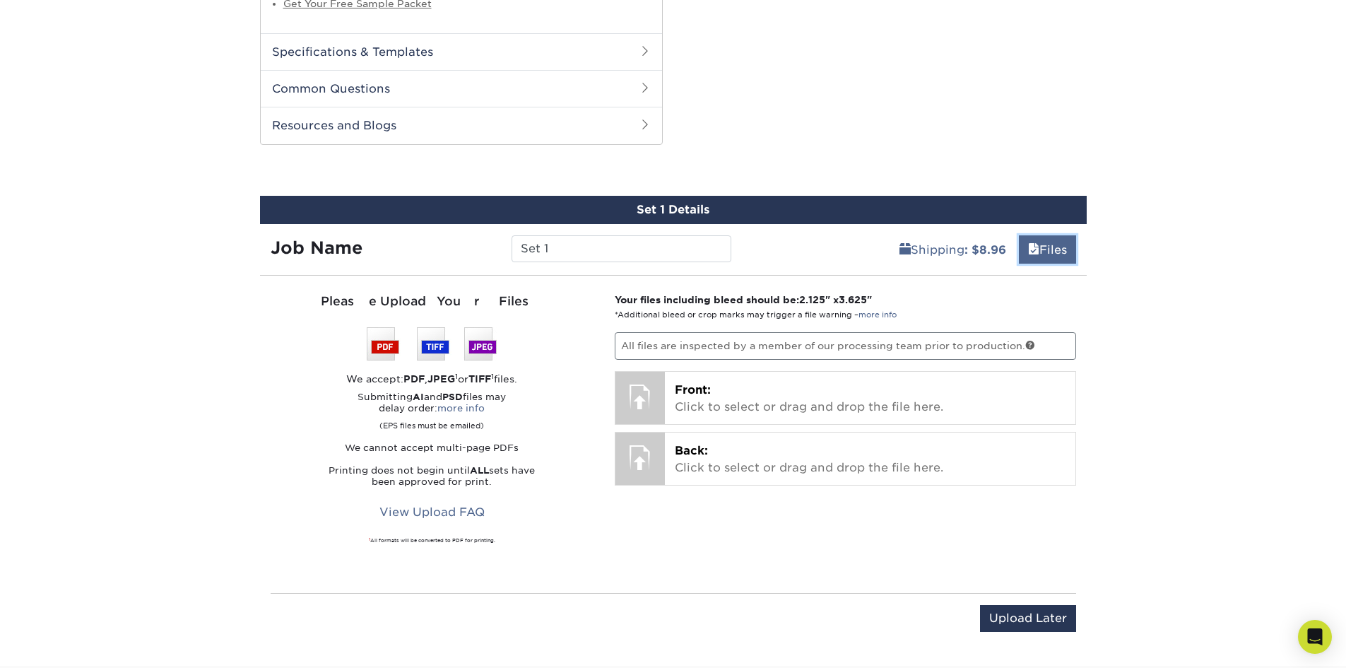
click at [1064, 247] on link "Files" at bounding box center [1047, 249] width 57 height 28
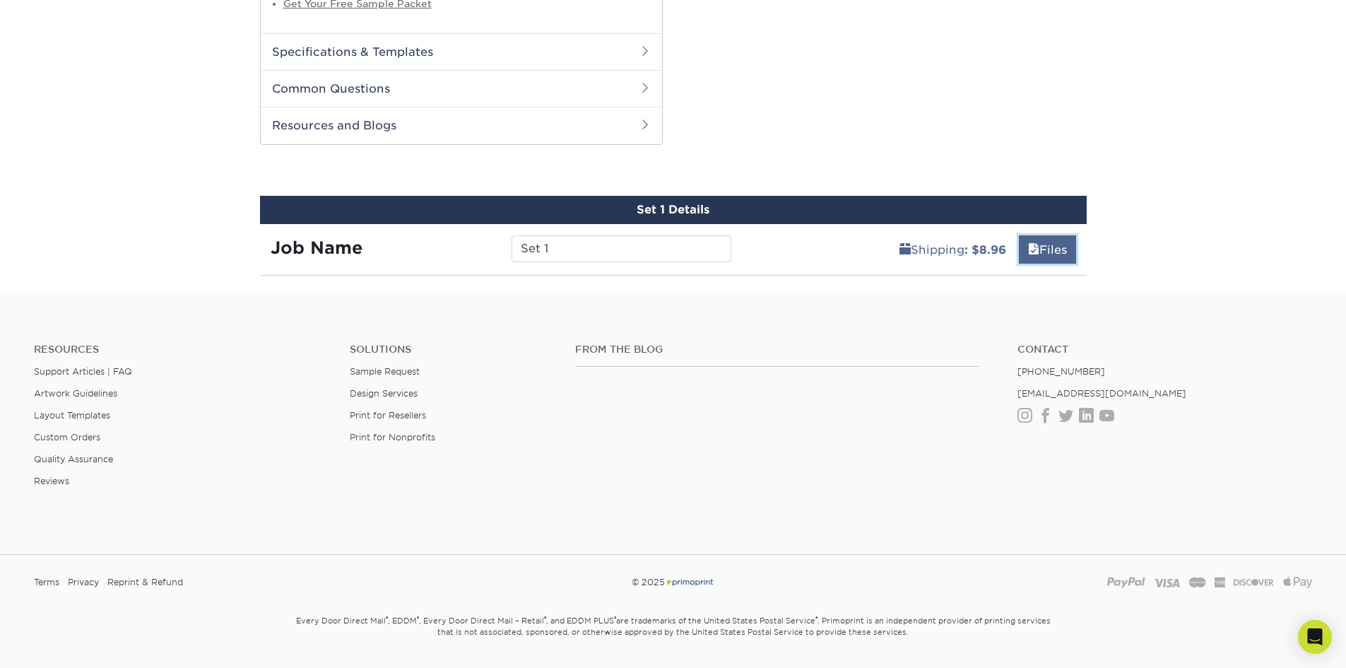
click at [1064, 247] on link "Files" at bounding box center [1047, 249] width 57 height 28
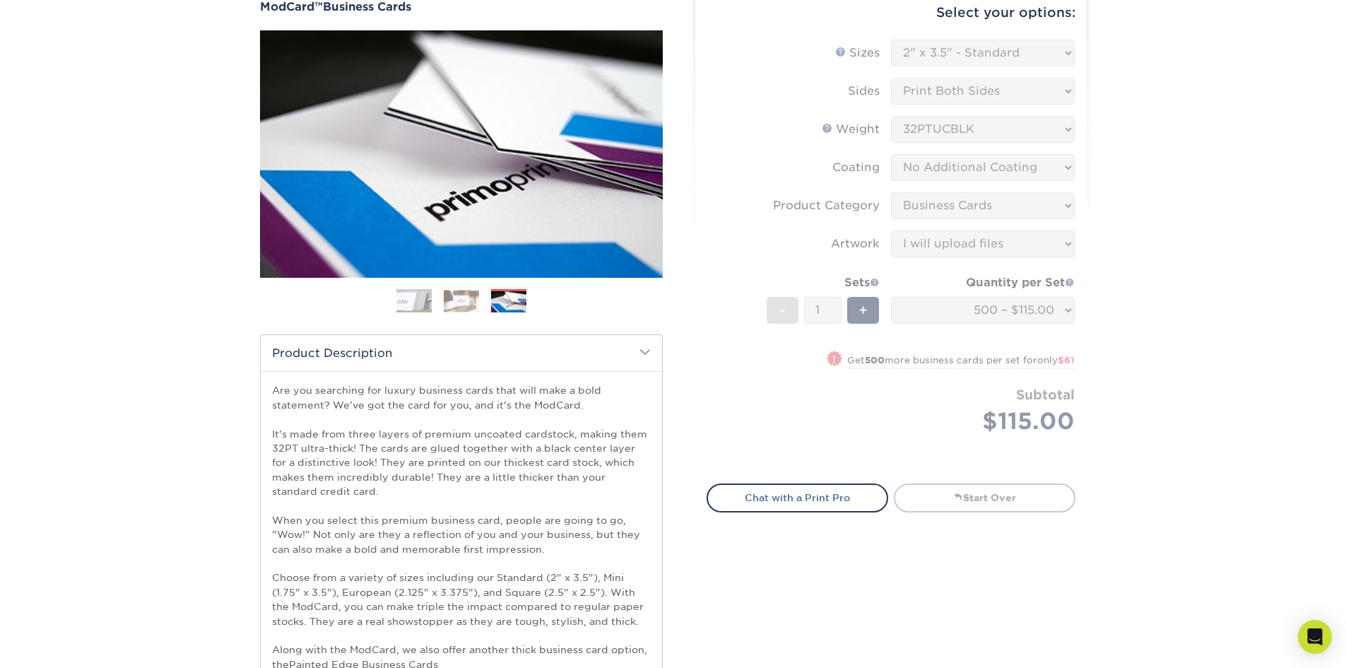
scroll to position [0, 0]
